Goal: Transaction & Acquisition: Purchase product/service

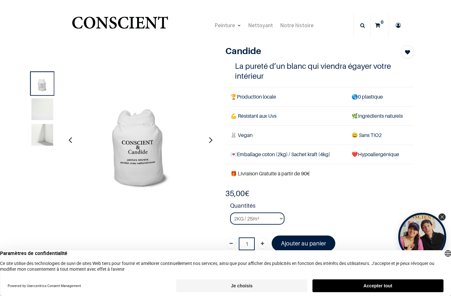
click at [48, 113] on img at bounding box center [43, 109] width 22 height 22
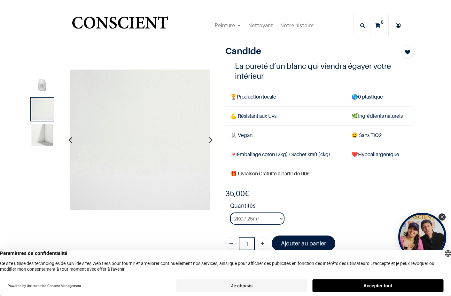
click at [313, 188] on div "35,00 € 35,00 € 35.0 EUR 35,00 €" at bounding box center [319, 193] width 189 height 10
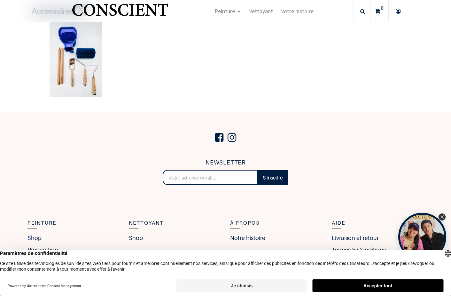
scroll to position [1109, 0]
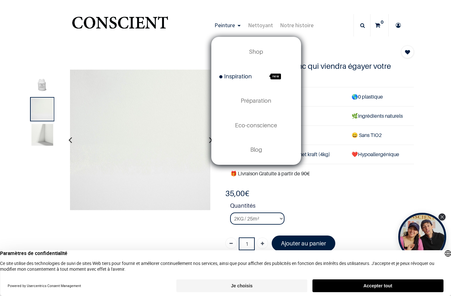
click at [240, 77] on span "Inspiration" at bounding box center [235, 76] width 33 height 7
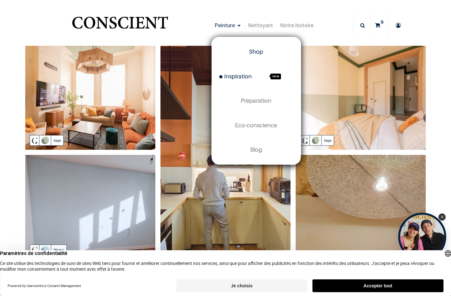
click at [254, 49] on span "Shop" at bounding box center [256, 51] width 14 height 7
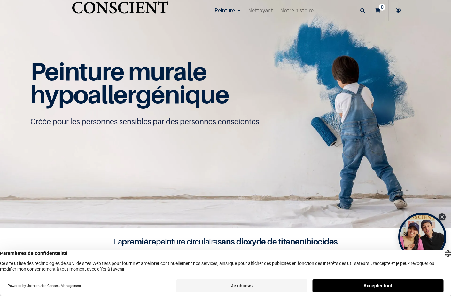
scroll to position [0, 0]
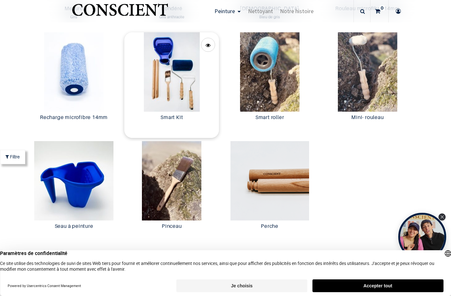
scroll to position [1227, 0]
